Goal: Navigation & Orientation: Find specific page/section

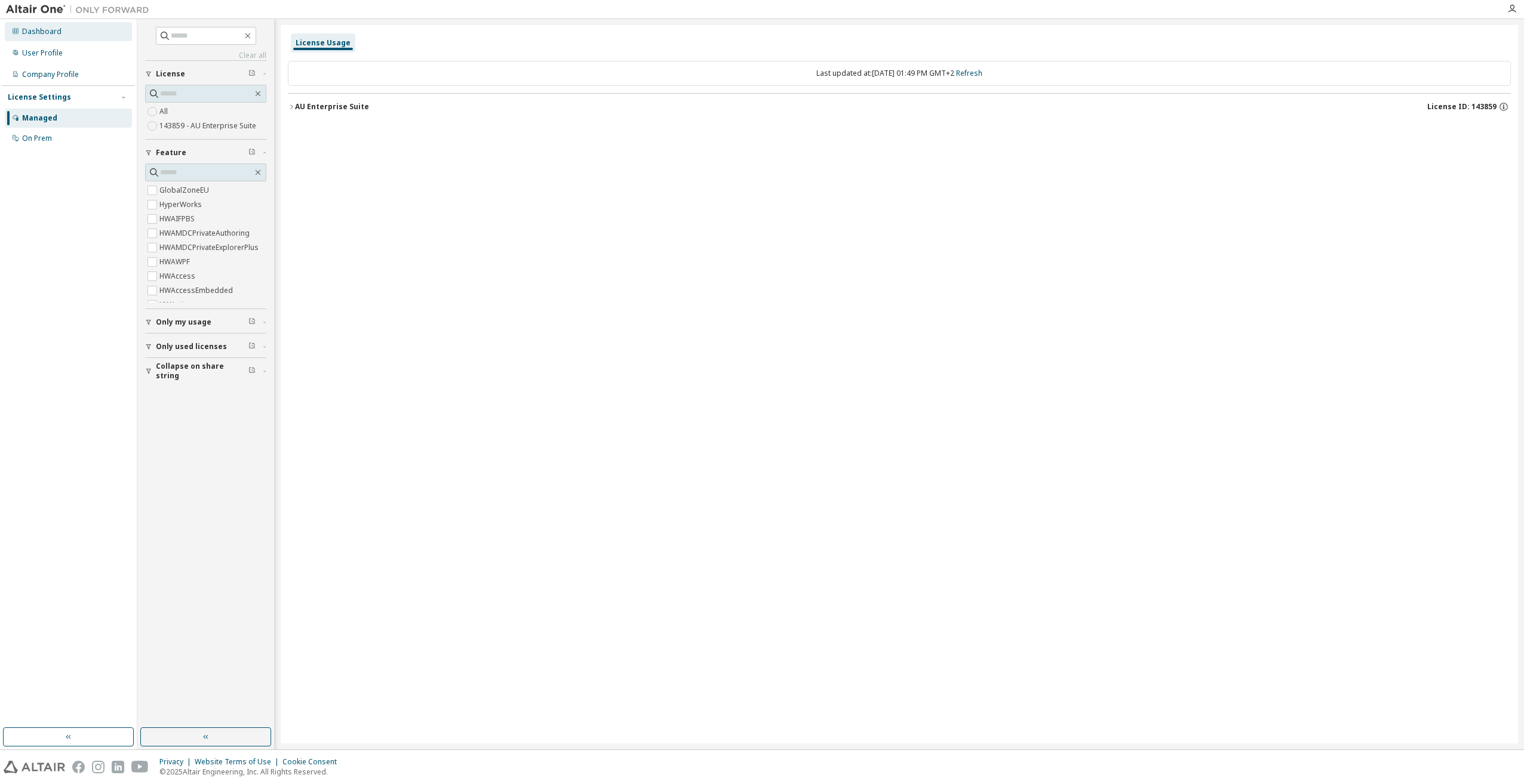
click at [66, 34] on div "Dashboard" at bounding box center [68, 32] width 127 height 19
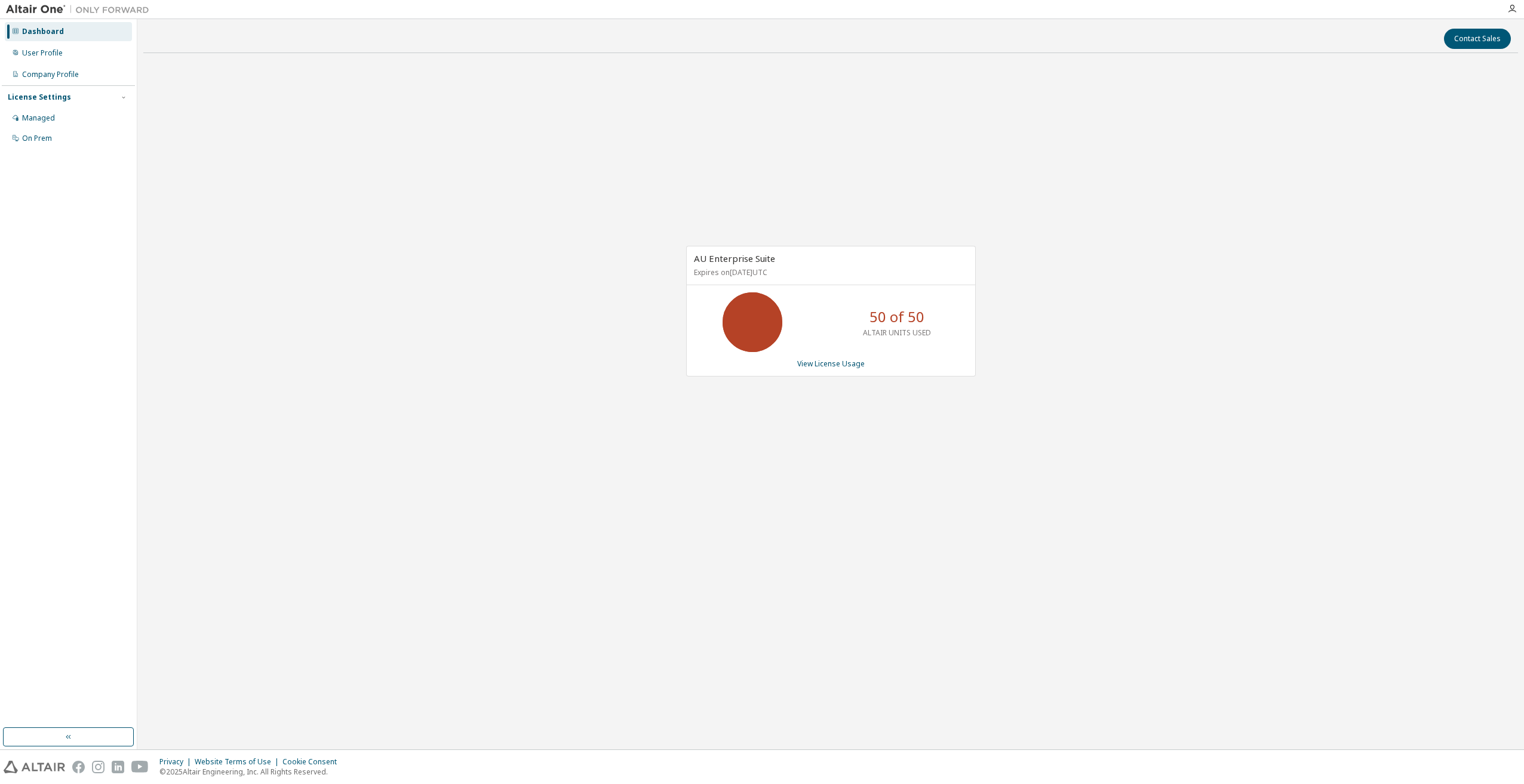
click at [773, 167] on div "AU Enterprise Suite Expires on June 1, 2026 UTC 50 of 50 ALTAIR UNITS USED View…" at bounding box center [831, 317] width 1374 height 510
click at [45, 116] on div "Managed" at bounding box center [39, 118] width 33 height 10
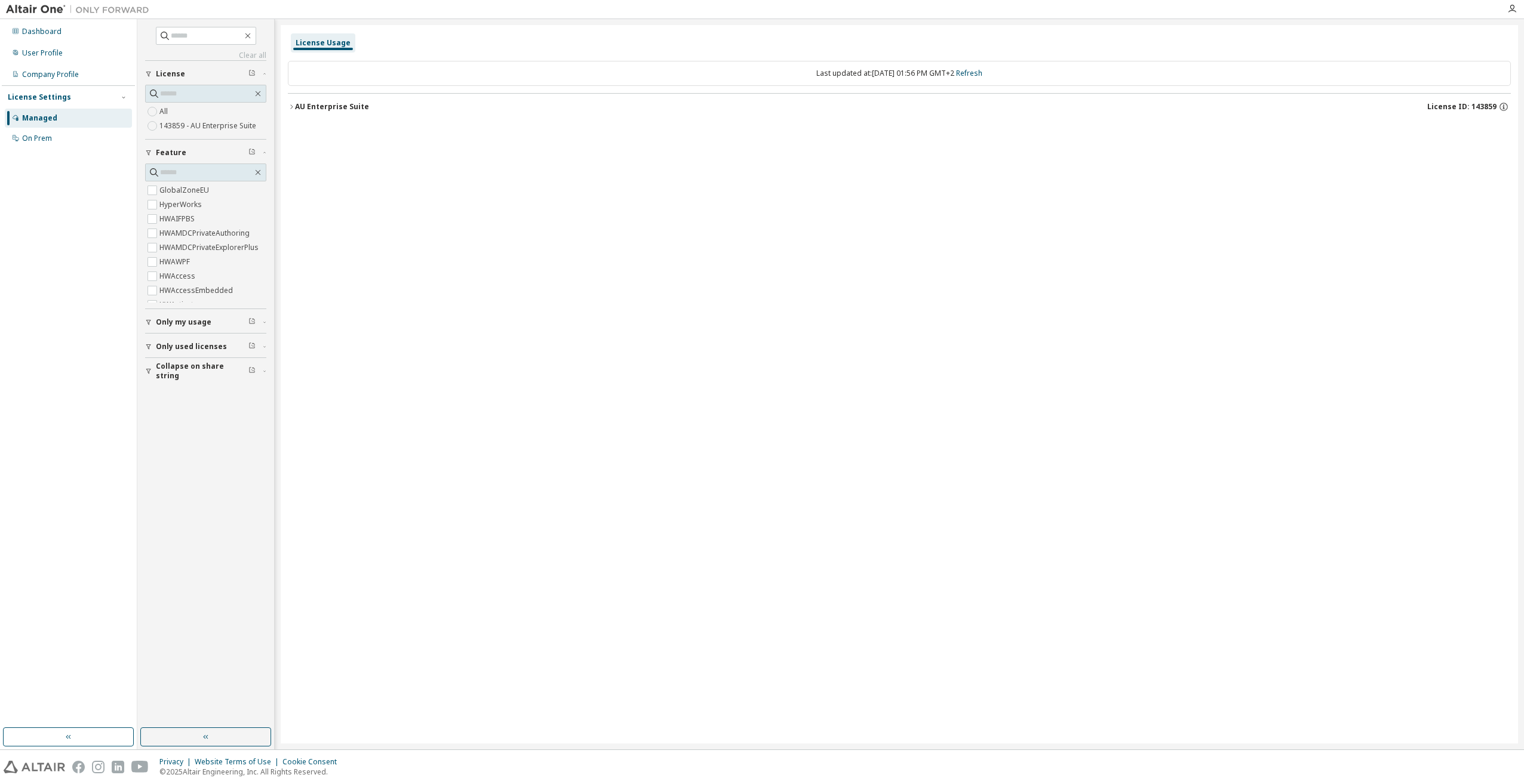
click at [292, 107] on icon "button" at bounding box center [291, 106] width 2 height 4
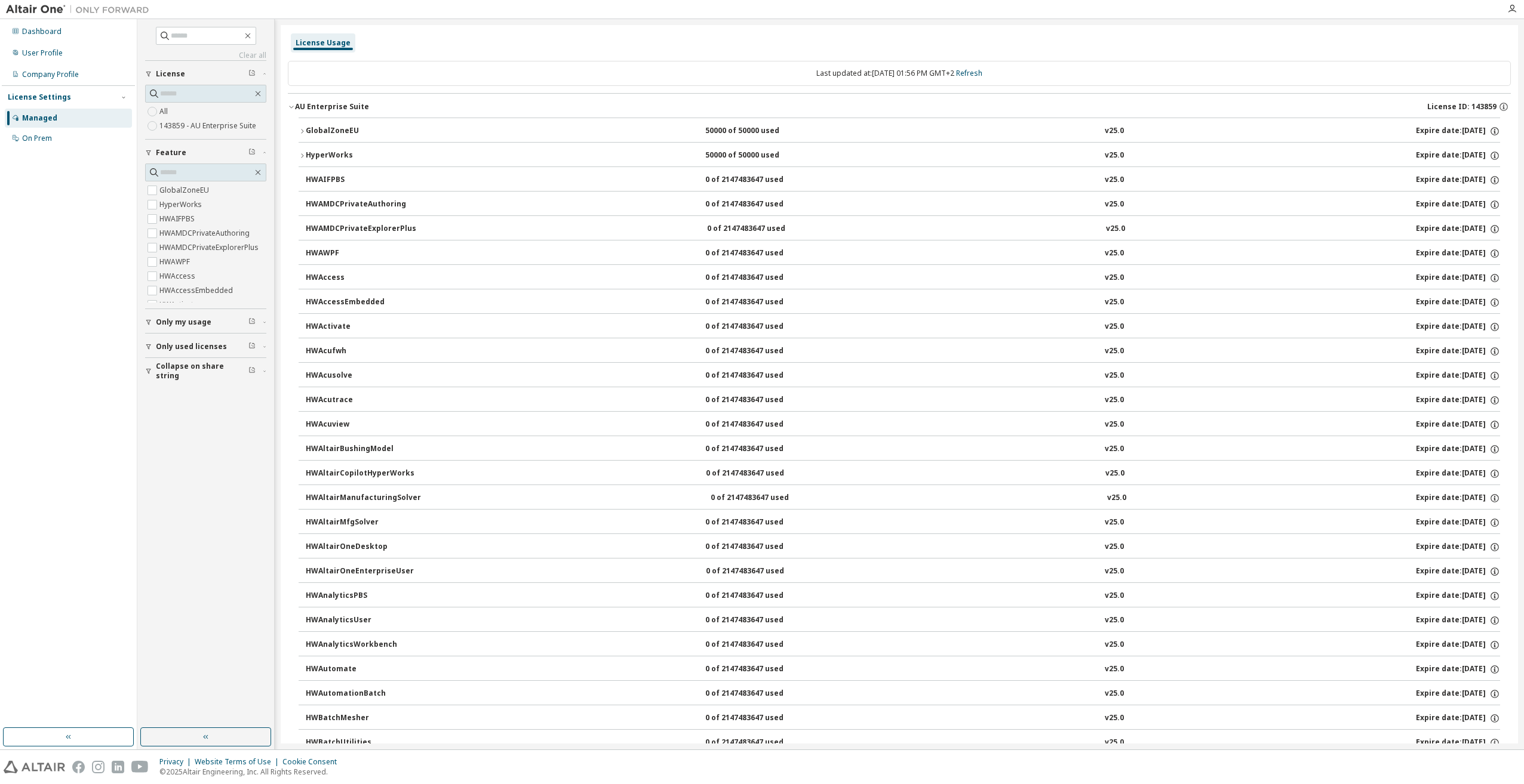
click at [304, 148] on button "HyperWorks 50000 of 50000 used v25.0 Expire date: 2026-06-01" at bounding box center [899, 156] width 1201 height 27
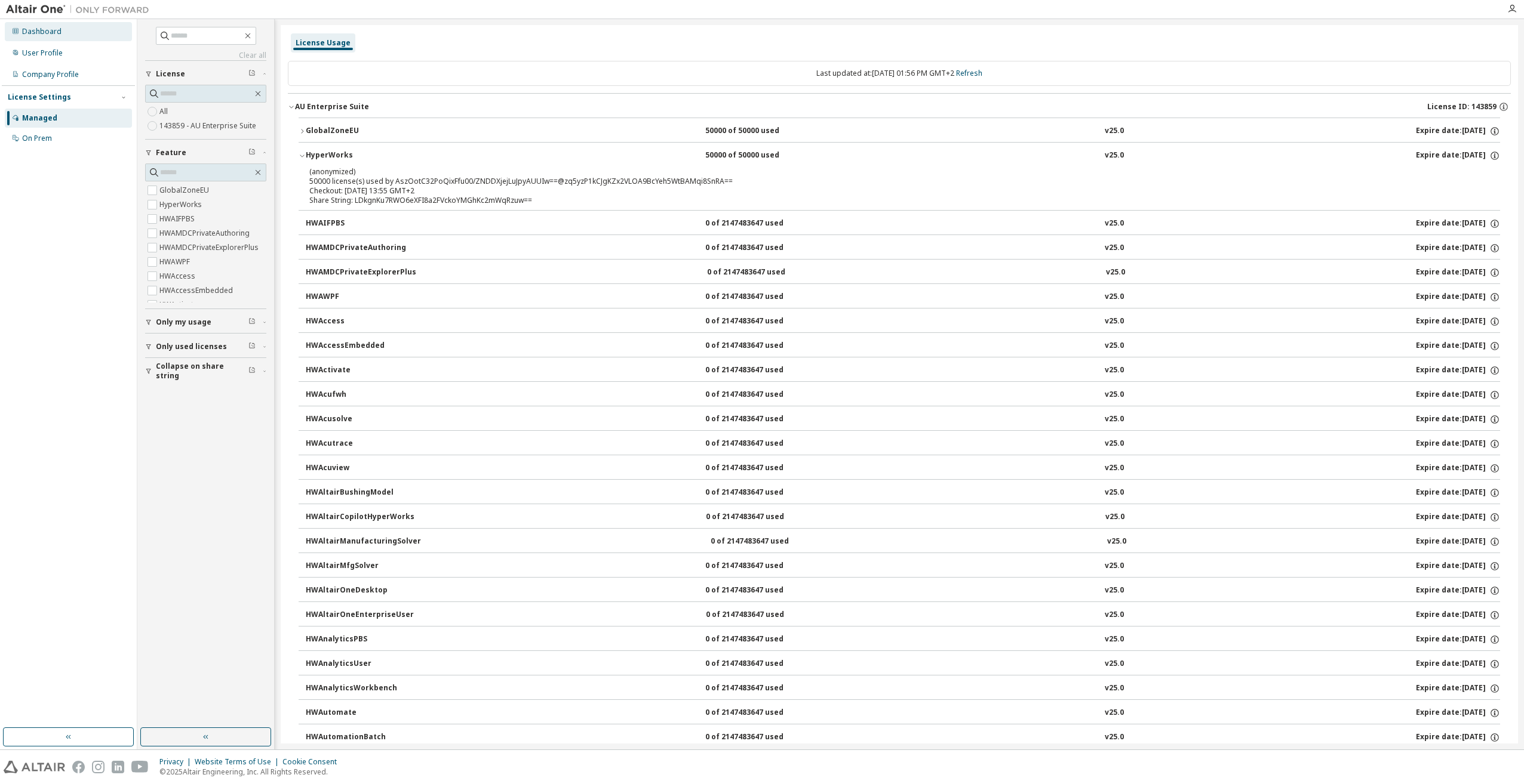
click at [50, 39] on div "Dashboard" at bounding box center [68, 32] width 127 height 19
